Goal: Transaction & Acquisition: Purchase product/service

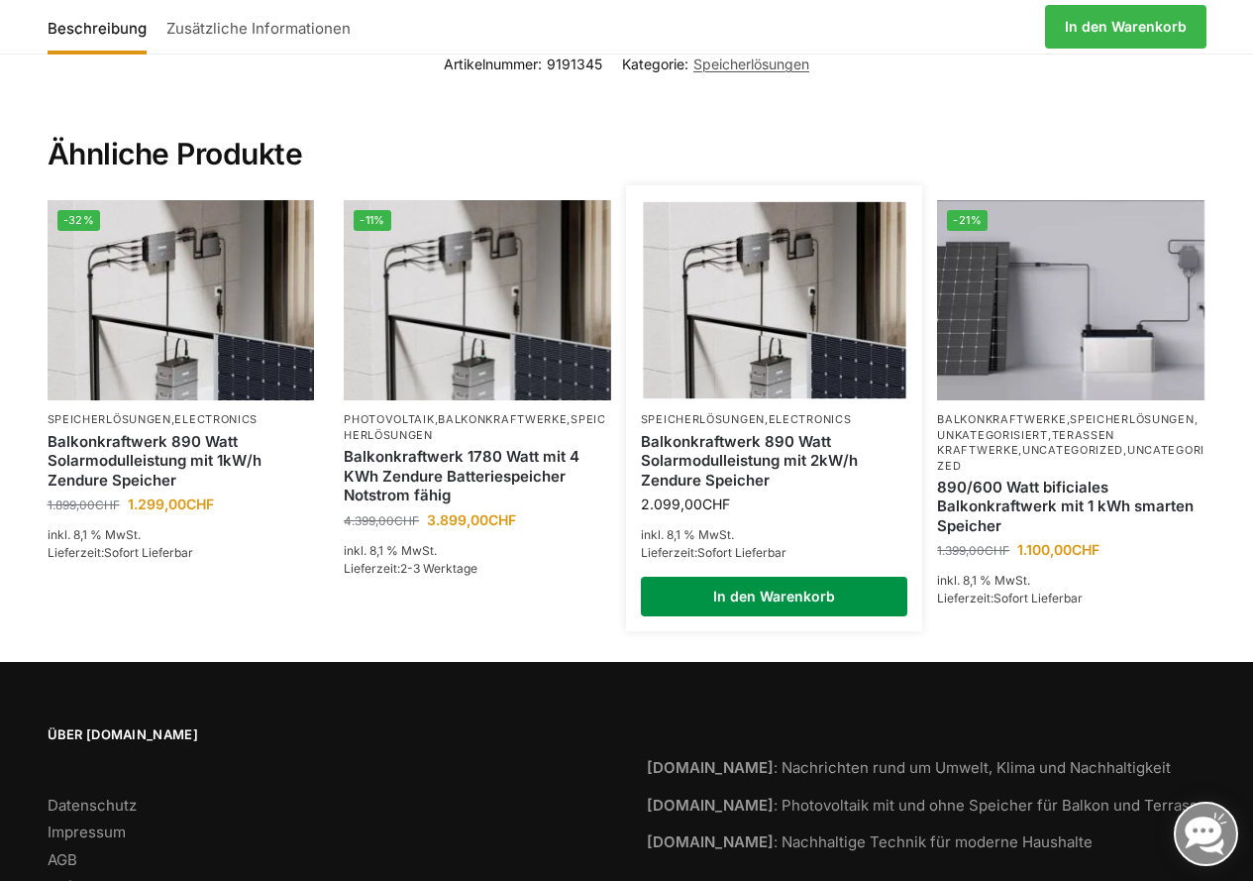
scroll to position [3567, 0]
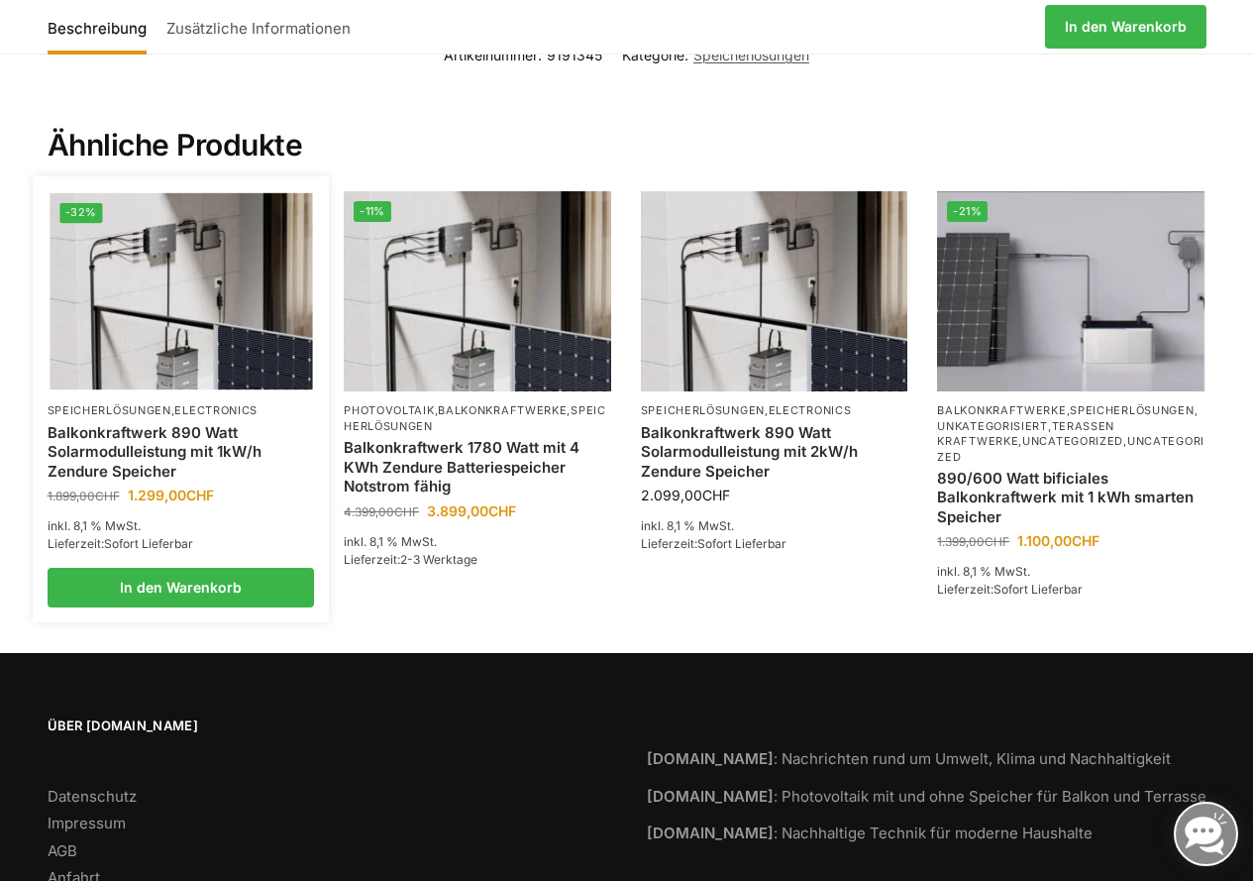
click at [149, 423] on link "Balkonkraftwerk 890 Watt Solarmodulleistung mit 1kW/h Zendure Speicher" at bounding box center [182, 452] width 268 height 58
